Goal: Information Seeking & Learning: Learn about a topic

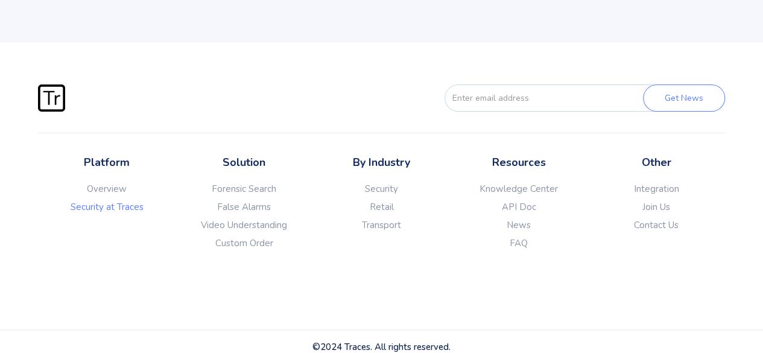
scroll to position [2324, 0]
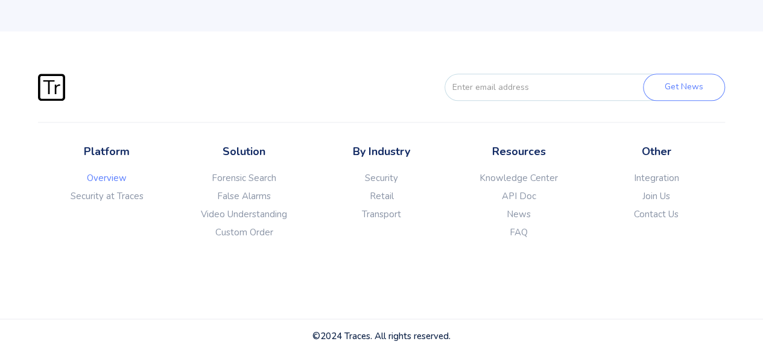
scroll to position [3062, 0]
click at [99, 183] on link "Overview" at bounding box center [107, 178] width 138 height 12
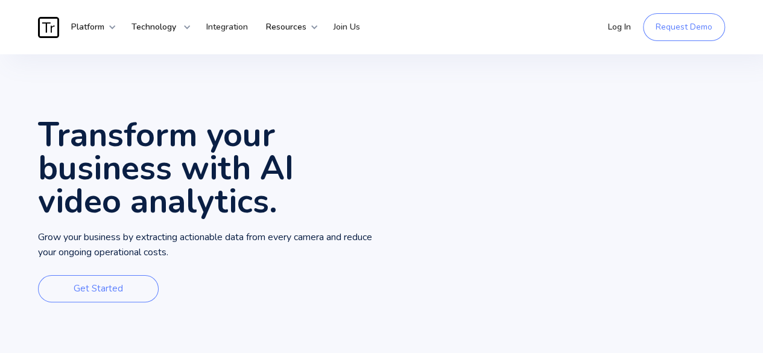
click at [0, 154] on div "Transform your business with AI video analytics. Grow your business by extracti…" at bounding box center [381, 213] width 763 height 318
click at [115, 91] on div "Security at Traces" at bounding box center [106, 87] width 70 height 12
